Goal: Entertainment & Leisure: Consume media (video, audio)

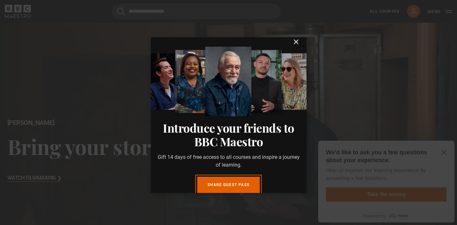
click at [297, 41] on icon "submit" at bounding box center [296, 42] width 4 height 4
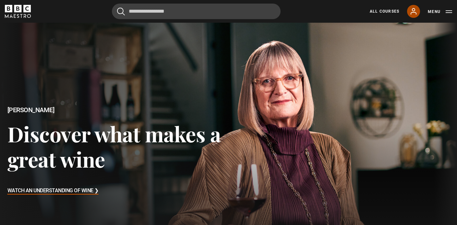
click at [411, 12] on icon at bounding box center [414, 11] width 8 height 8
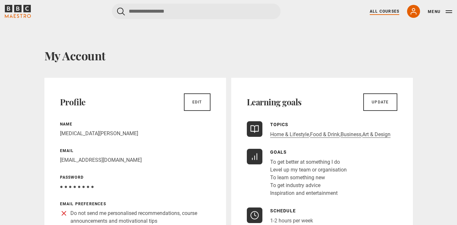
click at [383, 13] on link "All Courses" at bounding box center [385, 11] width 30 height 6
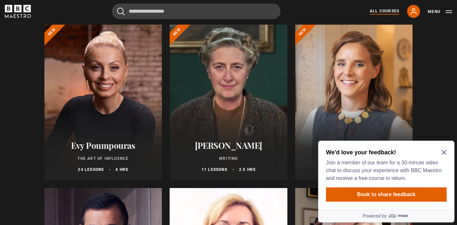
scroll to position [79, 0]
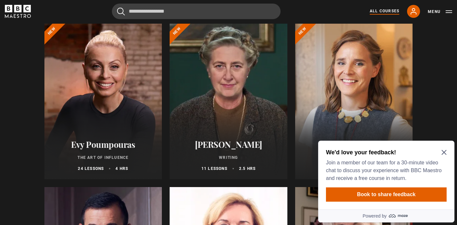
click at [446, 152] on icon "Close Maze Prompt" at bounding box center [444, 152] width 5 height 5
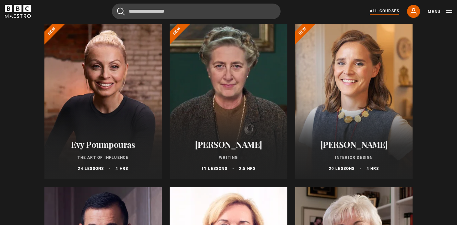
click at [373, 147] on h2 "[PERSON_NAME]" at bounding box center [354, 145] width 102 height 10
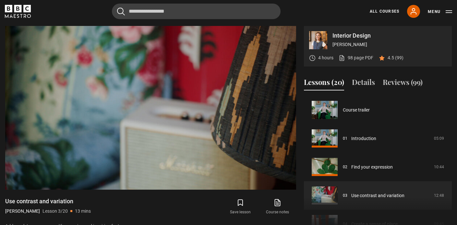
scroll to position [57, 0]
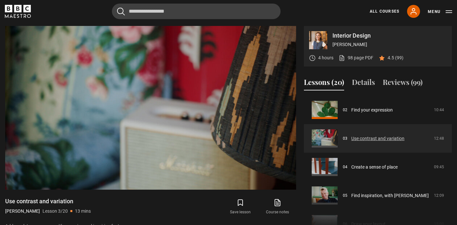
click at [352, 140] on link "Use contrast and variation" at bounding box center [378, 138] width 53 height 7
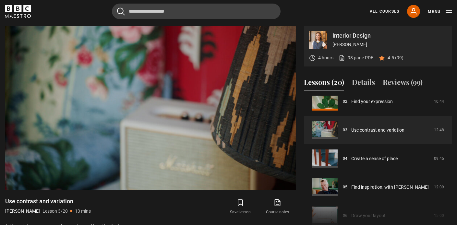
scroll to position [67, 0]
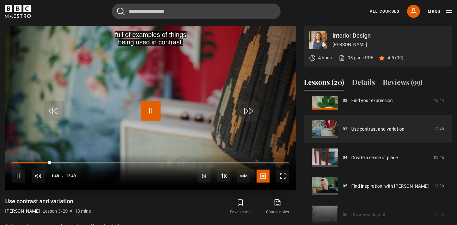
click at [156, 108] on span "Video Player" at bounding box center [150, 110] width 19 height 19
click at [152, 111] on span "Video Player" at bounding box center [150, 110] width 19 height 19
